Goal: Task Accomplishment & Management: Use online tool/utility

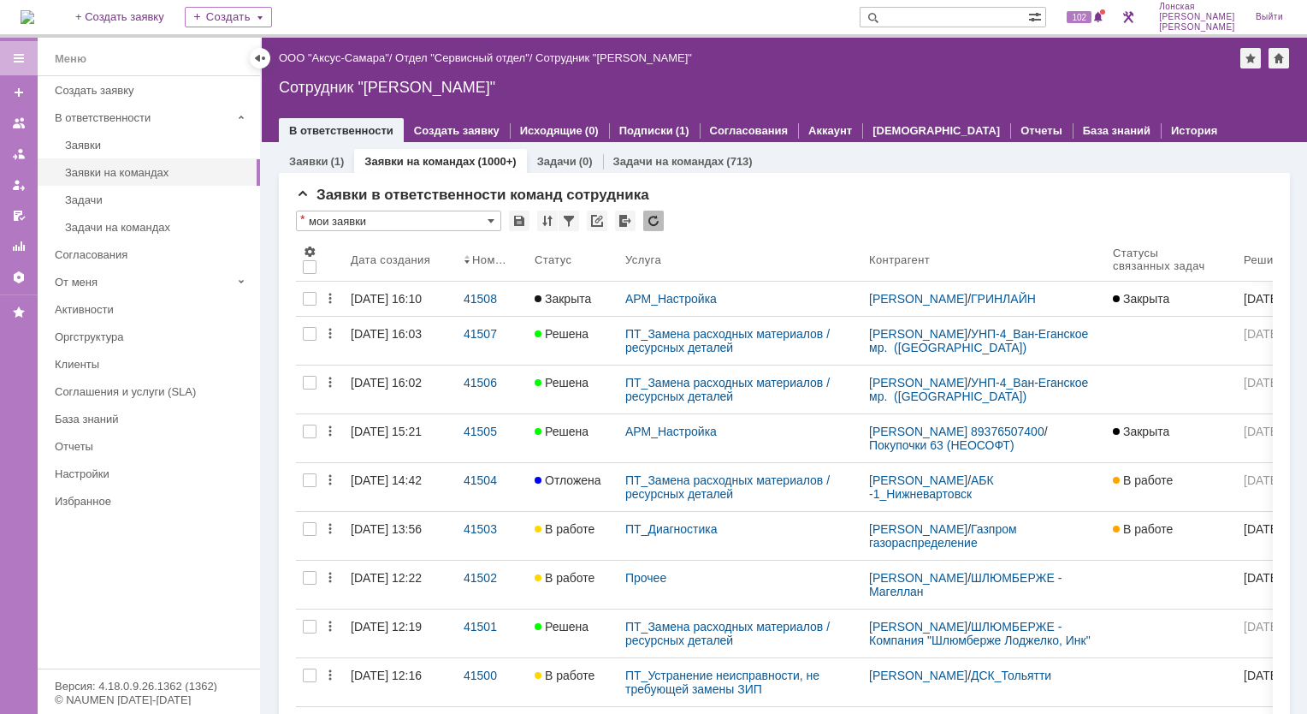
click at [470, 305] on link "41508" at bounding box center [492, 299] width 71 height 34
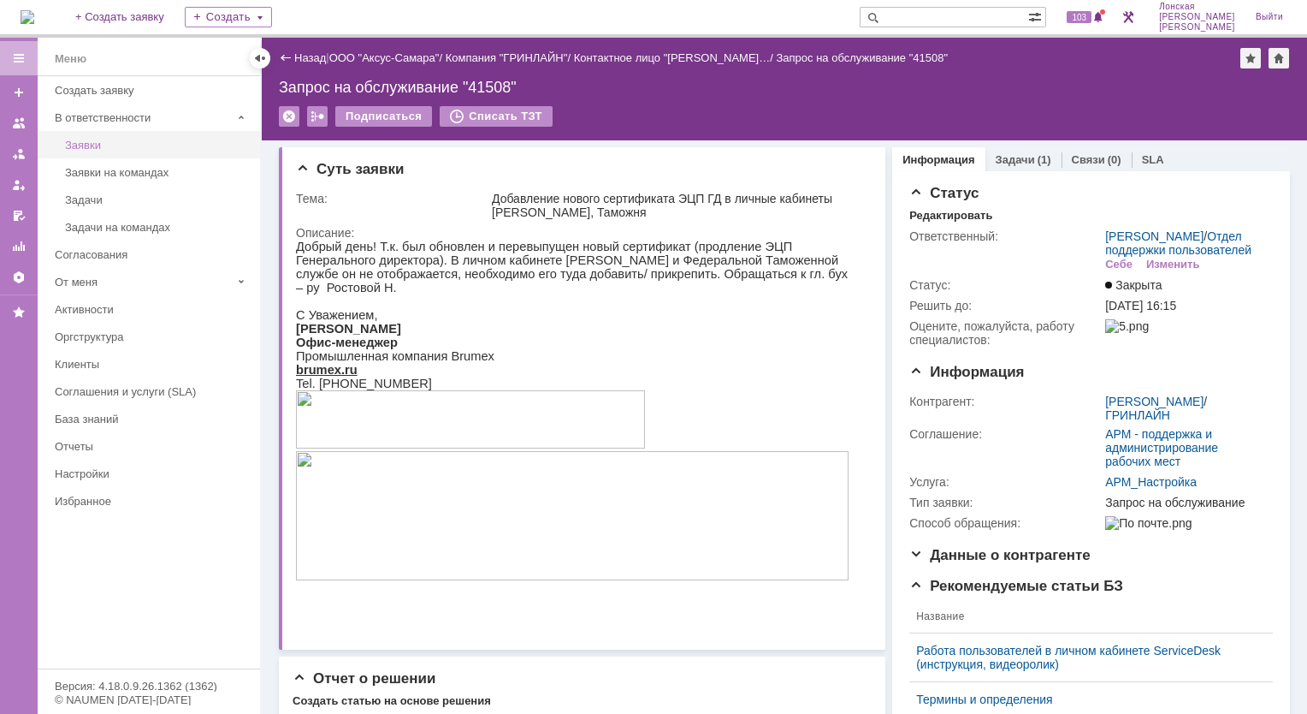
click at [120, 148] on div "Заявки" at bounding box center [157, 145] width 185 height 13
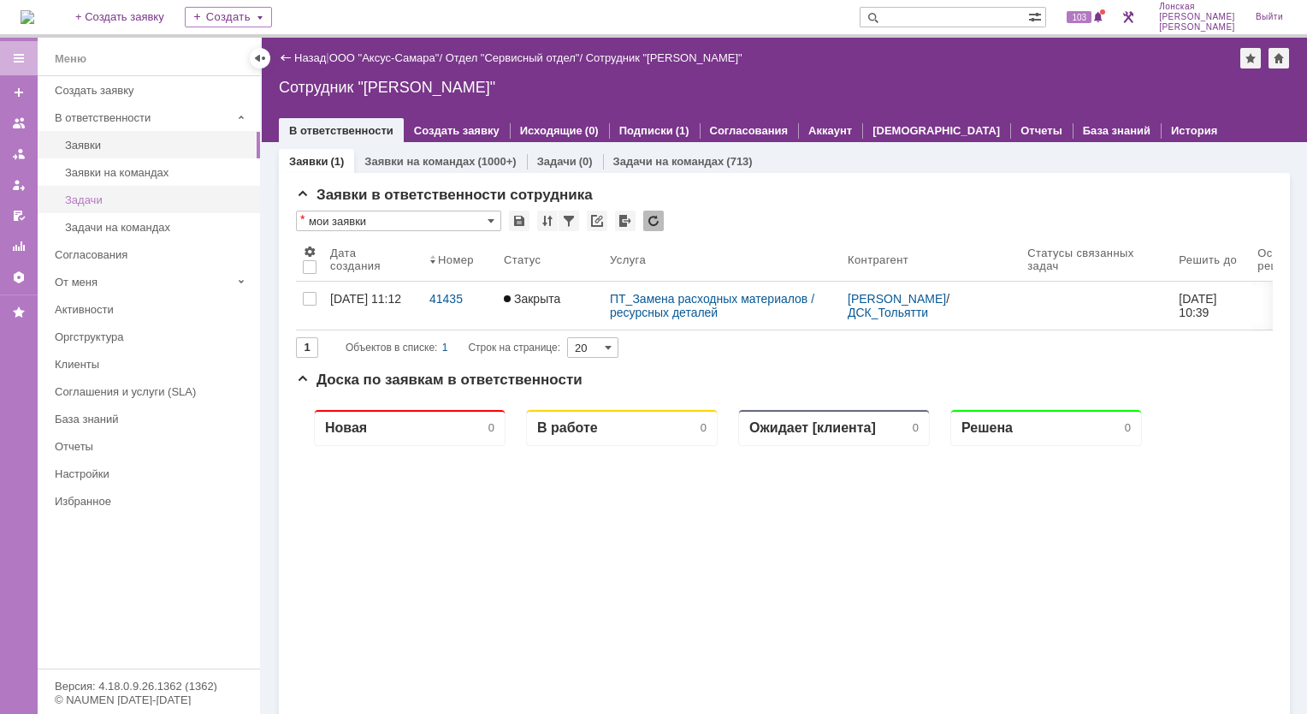
drag, startPoint x: 120, startPoint y: 180, endPoint x: 112, endPoint y: 190, distance: 12.8
click at [118, 181] on link "Заявки на командах" at bounding box center [157, 172] width 199 height 27
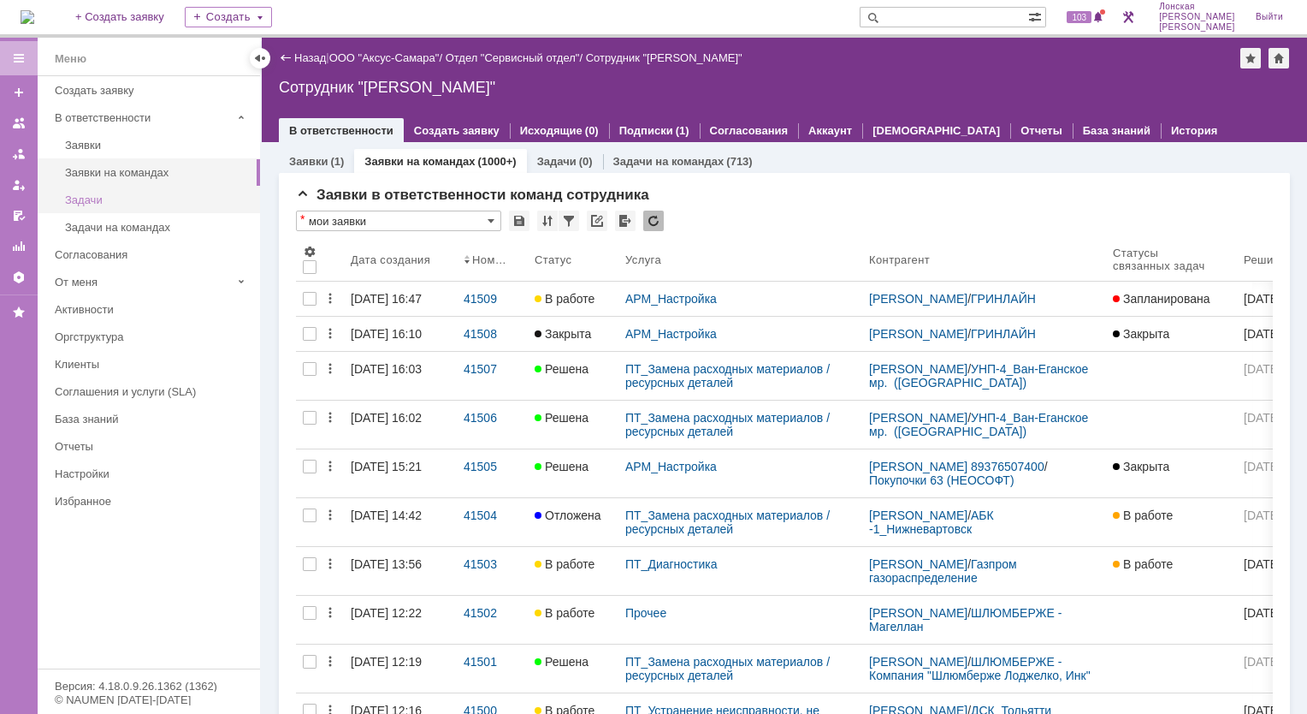
click at [103, 207] on link "Задачи" at bounding box center [157, 200] width 199 height 27
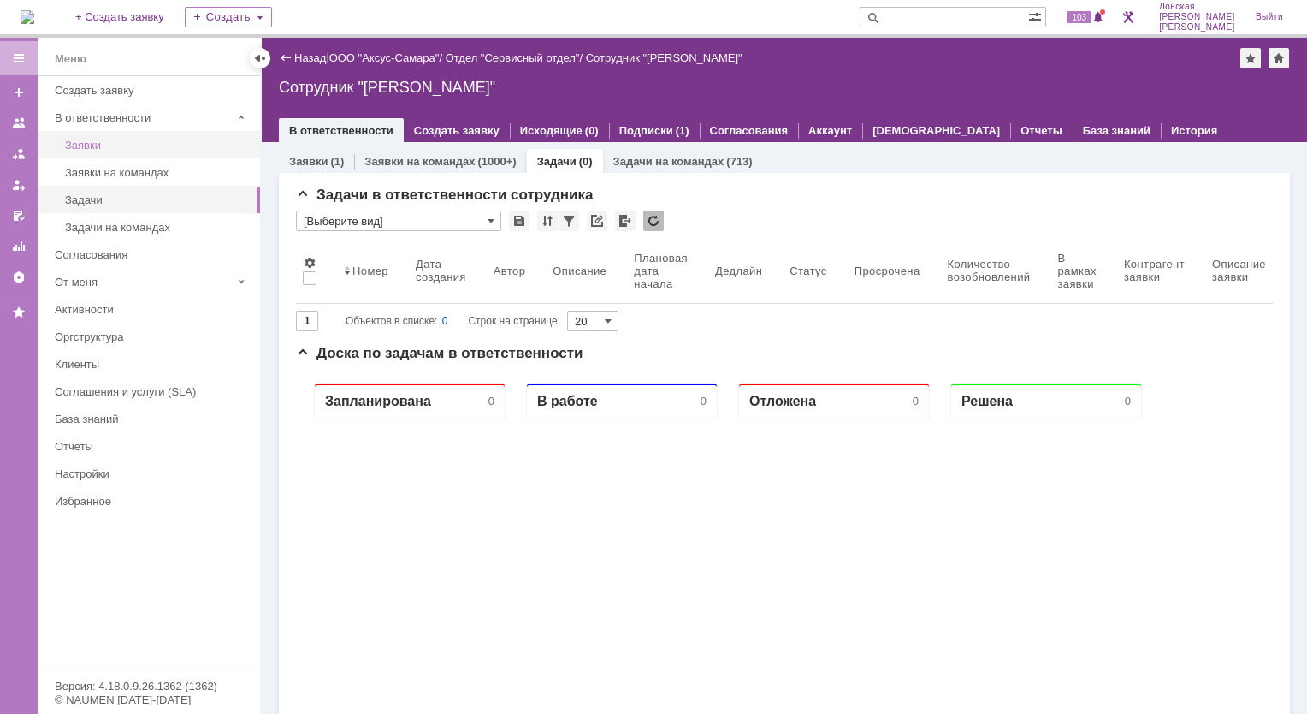
click at [99, 143] on div "Заявки" at bounding box center [157, 145] width 185 height 13
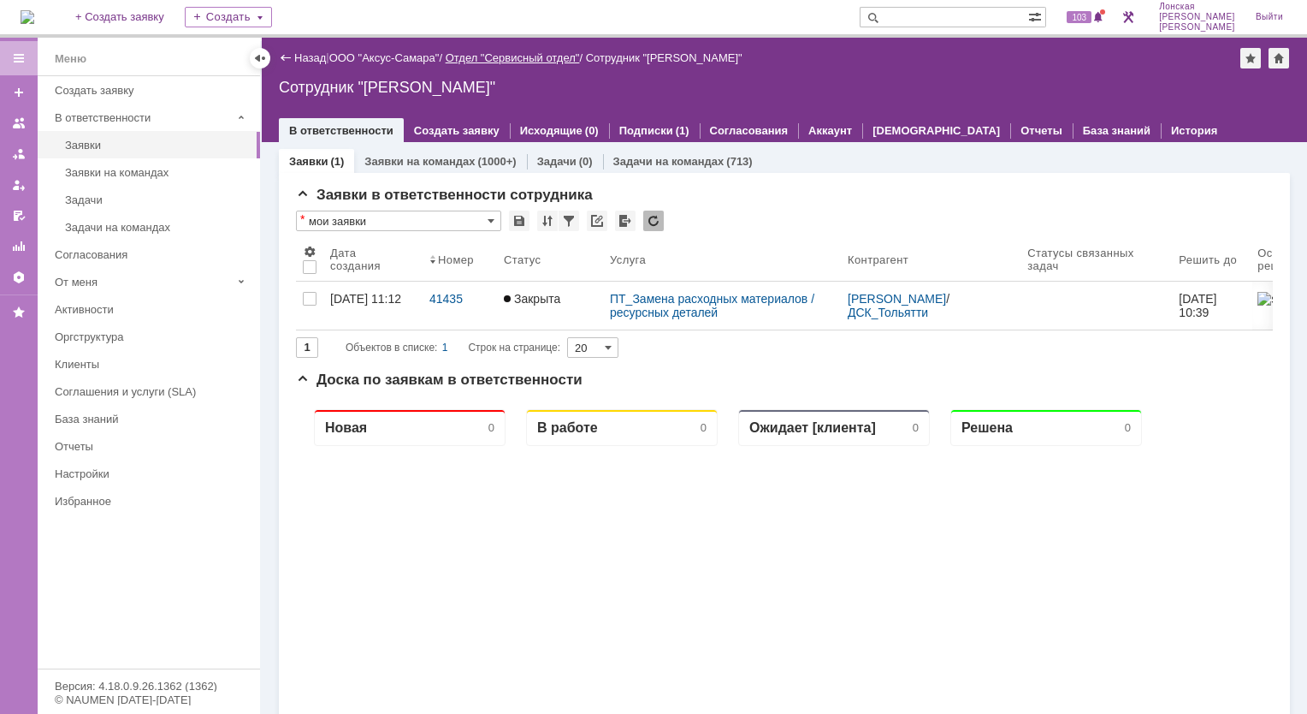
click at [257, 56] on div at bounding box center [260, 58] width 14 height 14
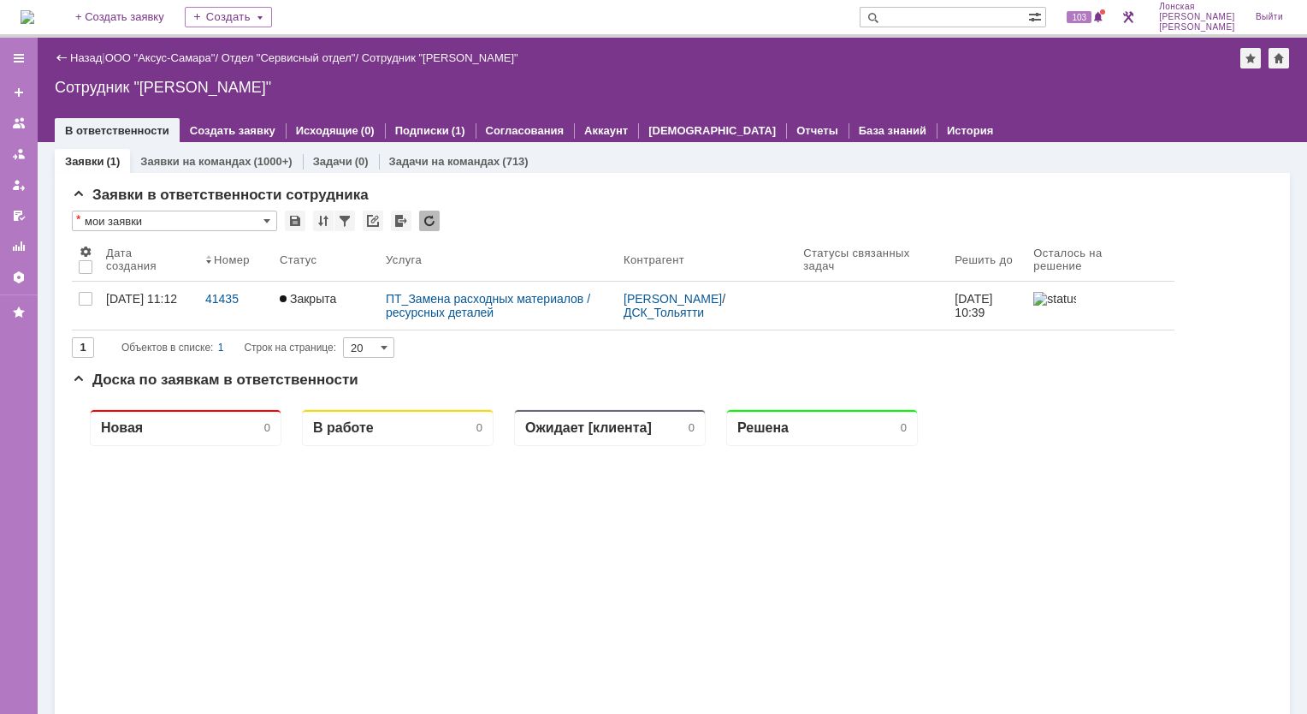
click at [59, 58] on div "Назад" at bounding box center [78, 57] width 47 height 13
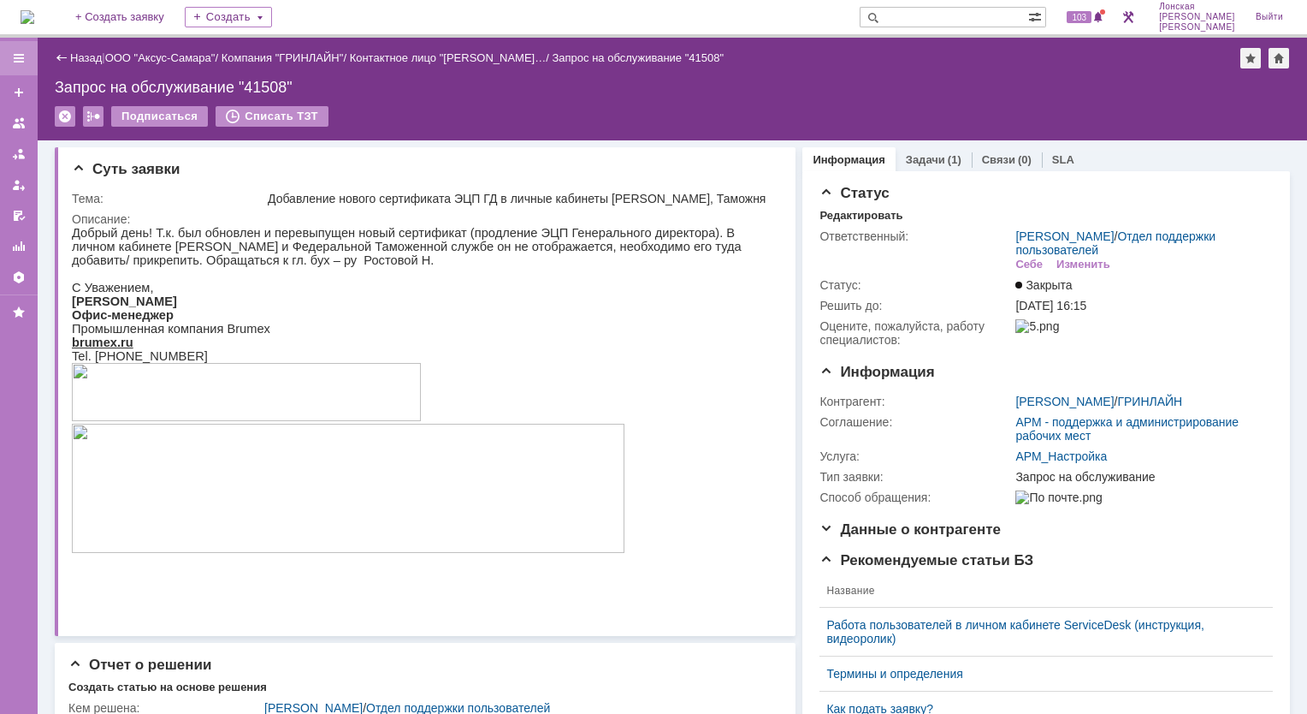
click at [17, 57] on div at bounding box center [19, 58] width 14 height 14
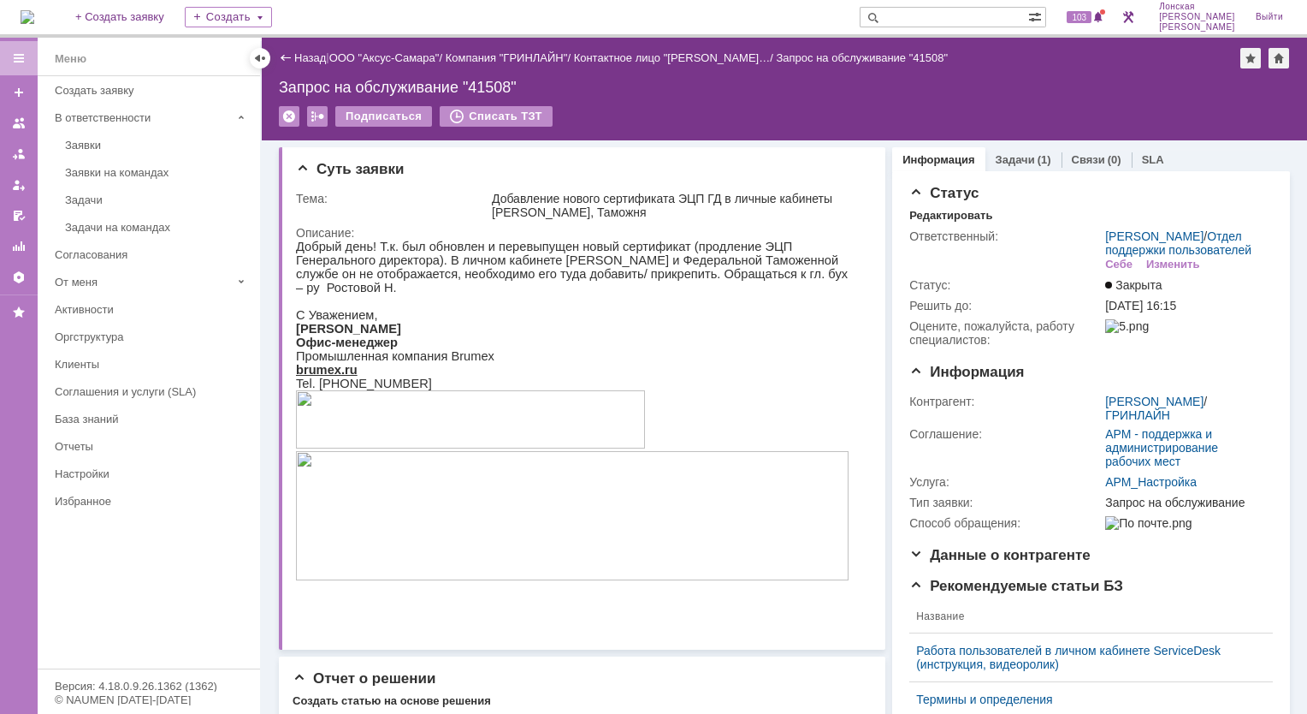
click at [19, 51] on div at bounding box center [19, 58] width 14 height 14
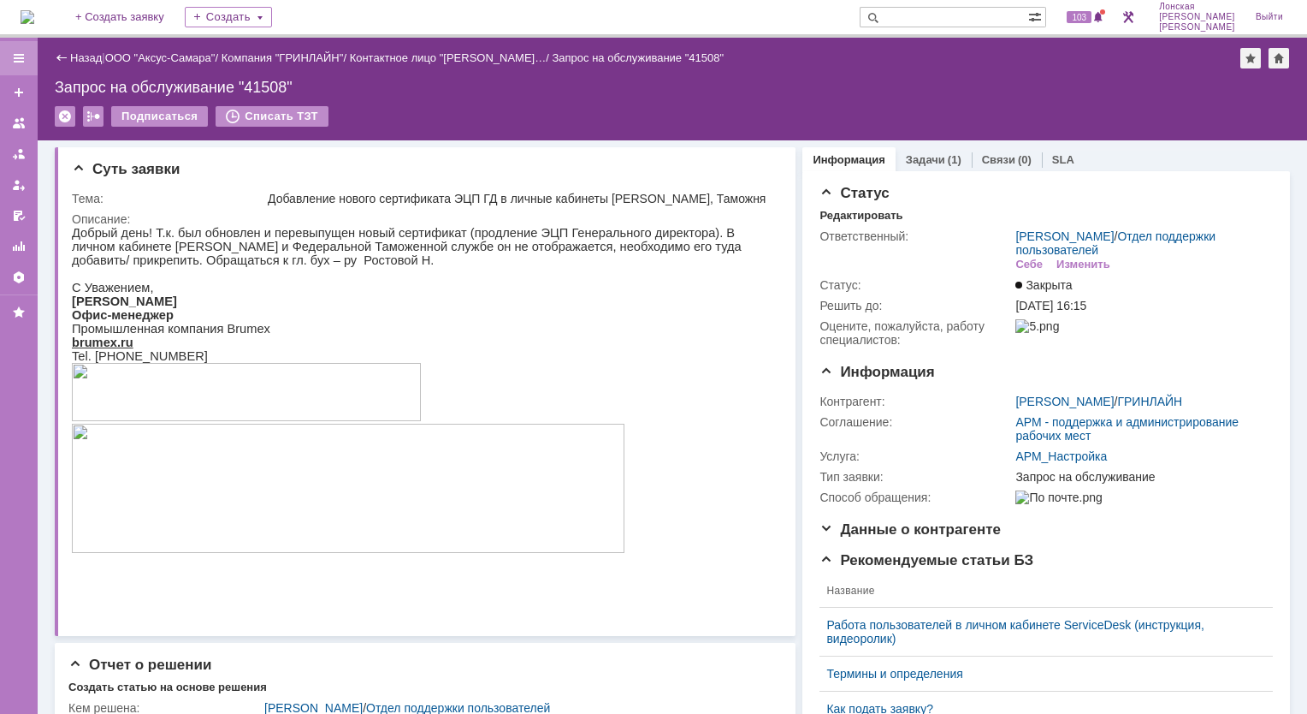
click at [17, 54] on div at bounding box center [19, 58] width 14 height 14
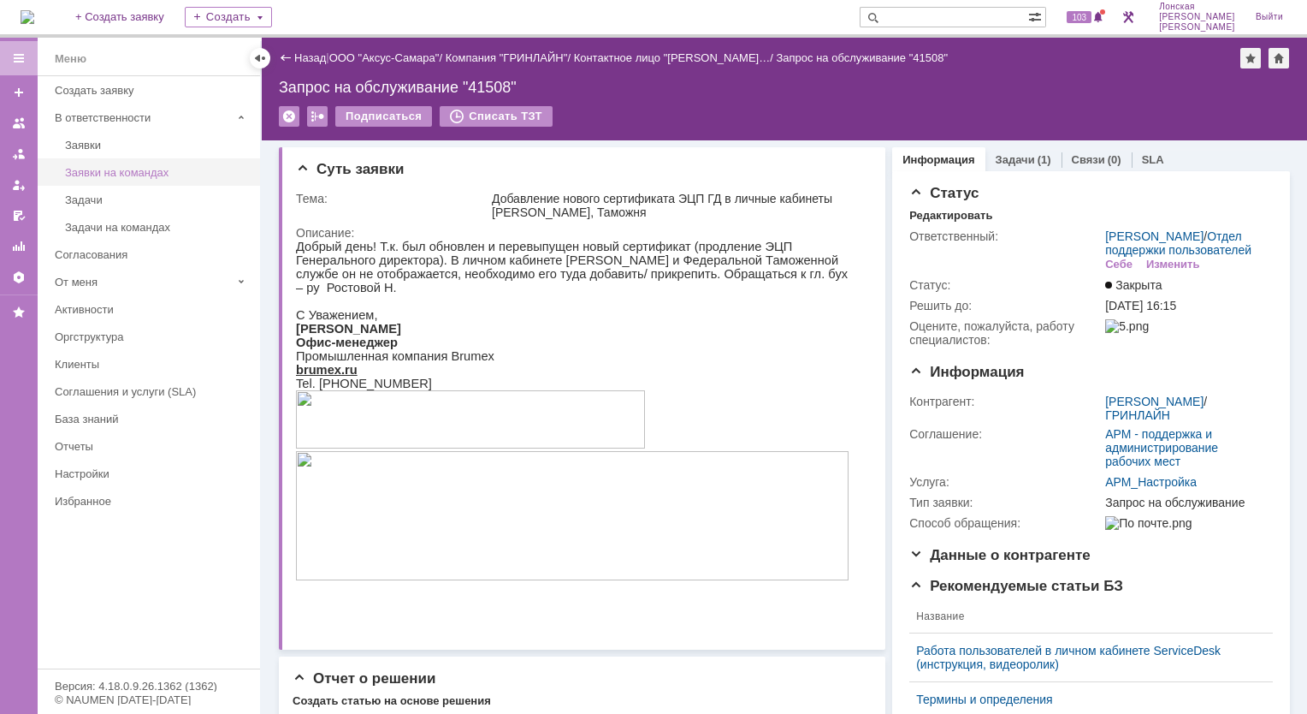
click at [99, 168] on div "Заявки на командах" at bounding box center [157, 172] width 185 height 13
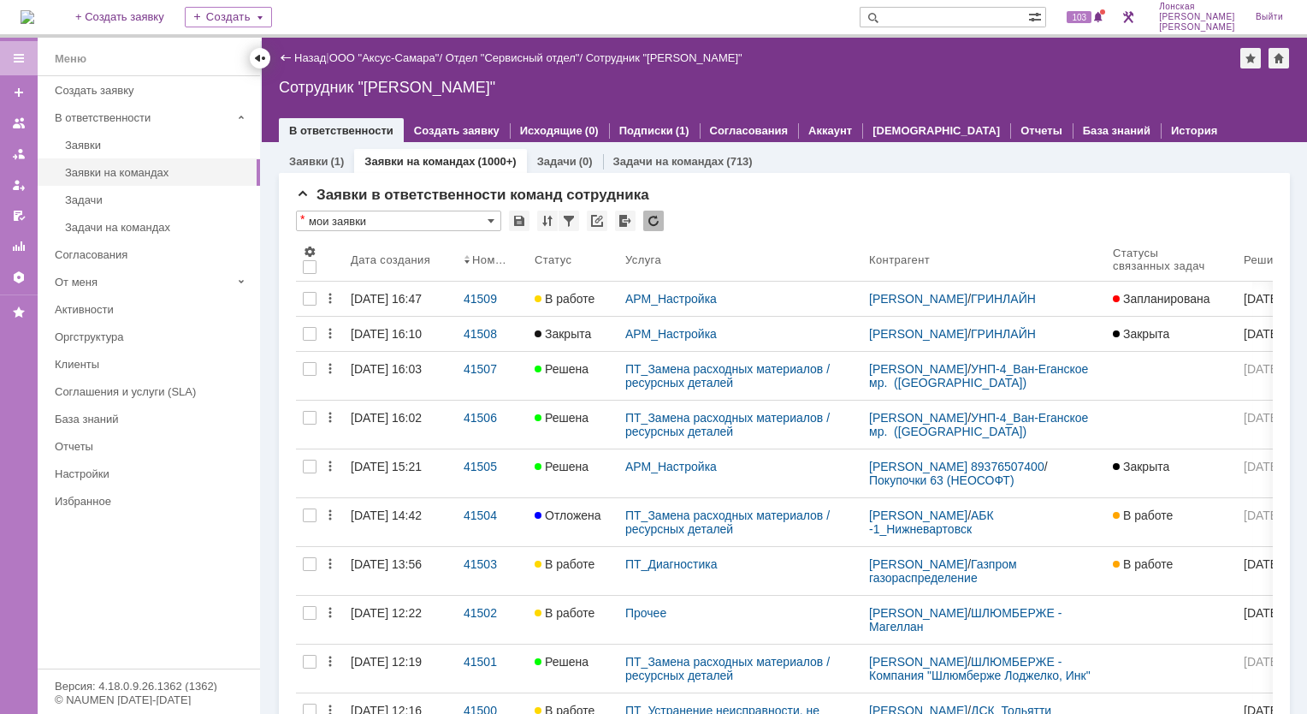
click at [257, 61] on div at bounding box center [260, 58] width 14 height 14
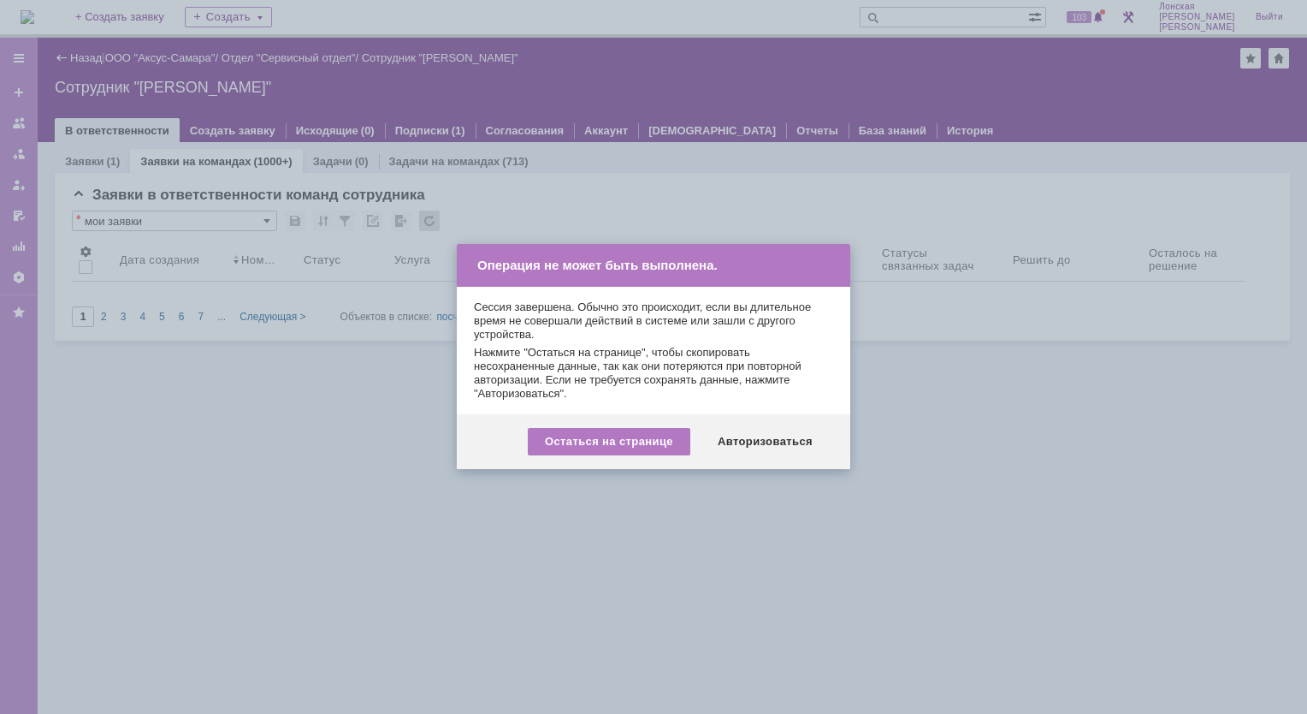
drag, startPoint x: 745, startPoint y: 428, endPoint x: 743, endPoint y: 440, distance: 12.3
click at [744, 430] on div "Авторизоваться" at bounding box center [765, 441] width 129 height 27
